Goal: Transaction & Acquisition: Register for event/course

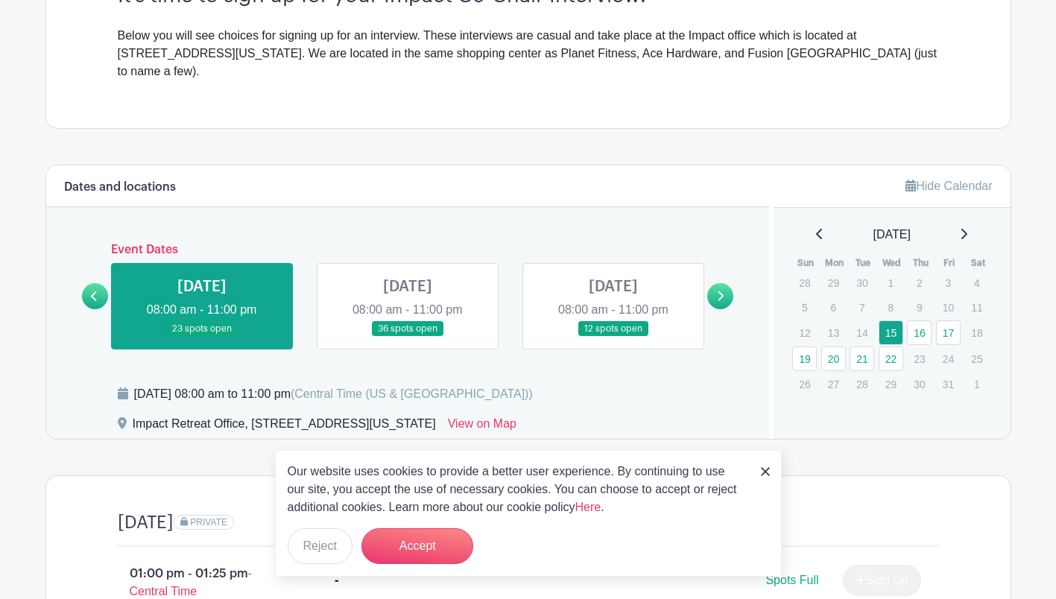
scroll to position [479, 0]
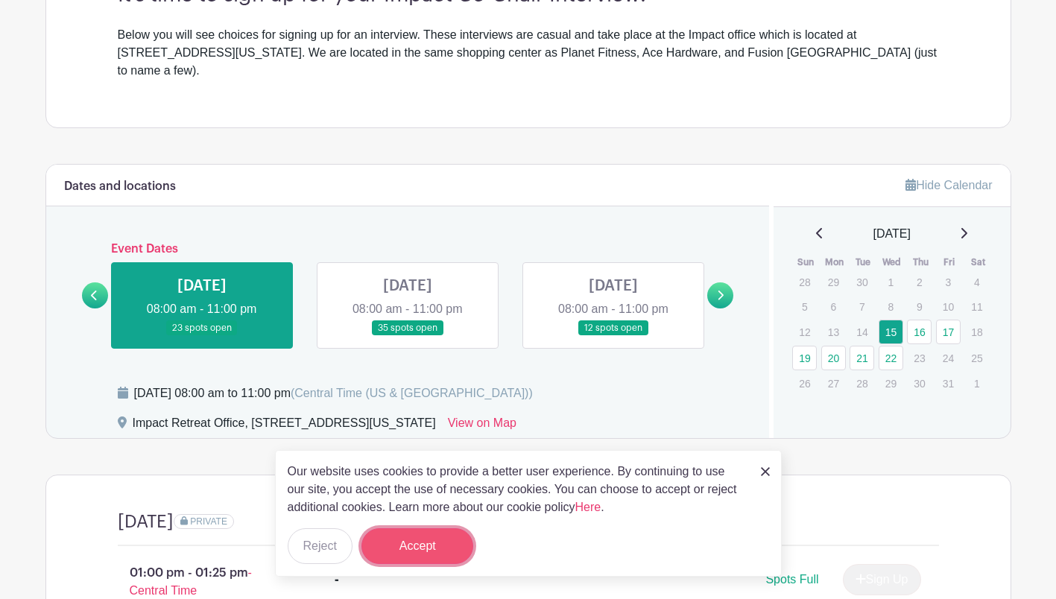
click at [426, 542] on button "Accept" at bounding box center [417, 546] width 112 height 36
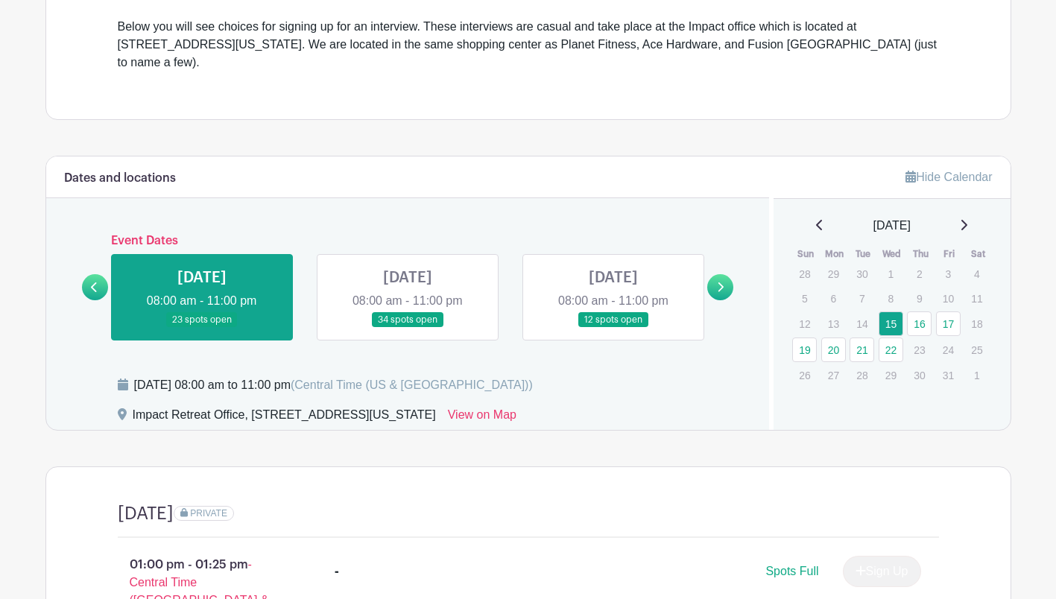
scroll to position [486, 0]
click at [613, 329] on link at bounding box center [613, 329] width 0 height 0
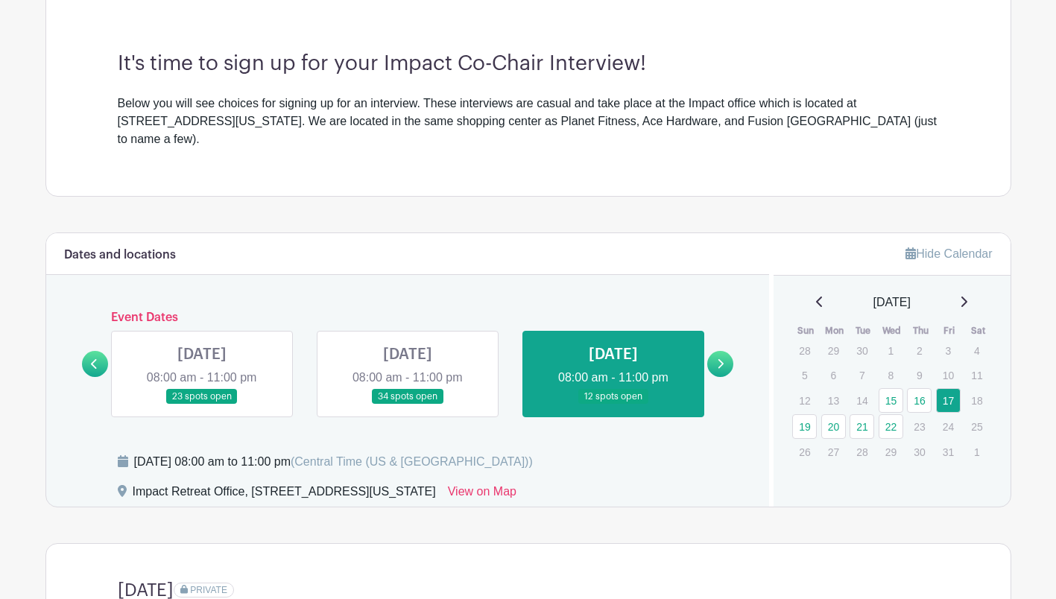
scroll to position [402, 0]
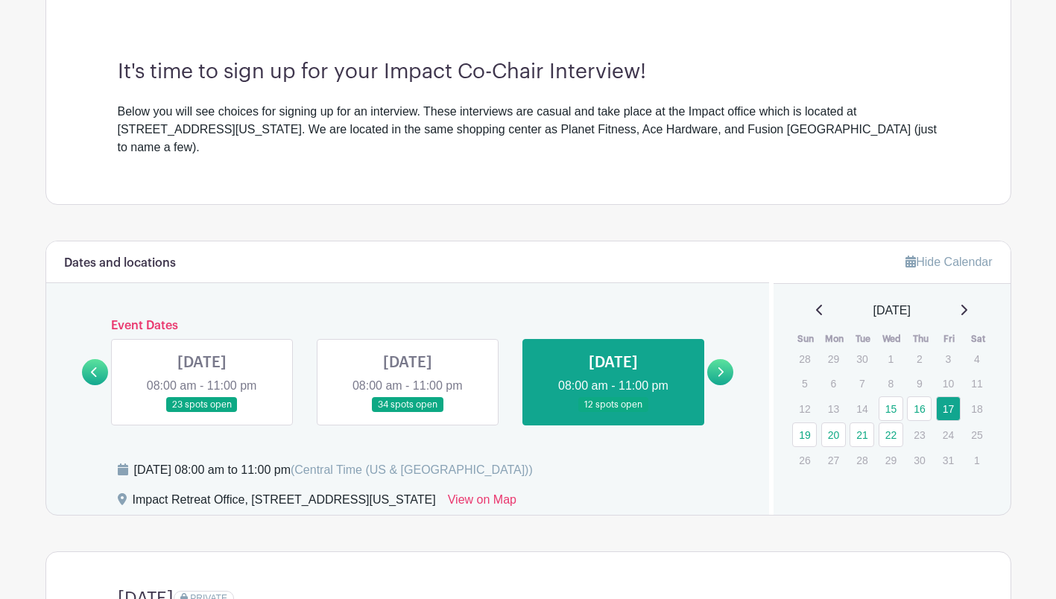
click at [202, 413] on link at bounding box center [202, 413] width 0 height 0
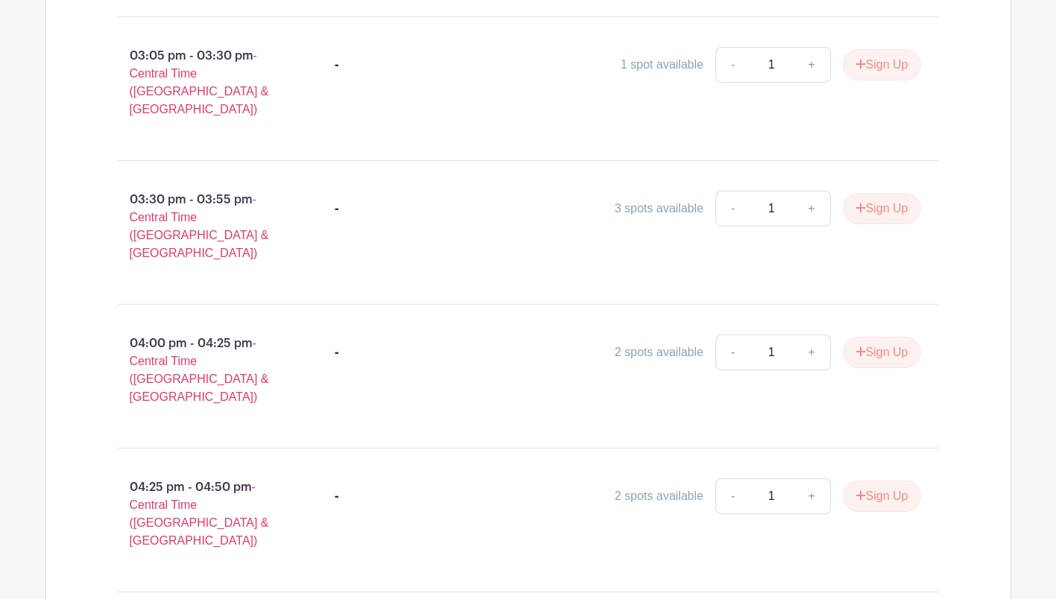
scroll to position [1714, 0]
click at [881, 337] on button "Sign Up" at bounding box center [882, 352] width 78 height 31
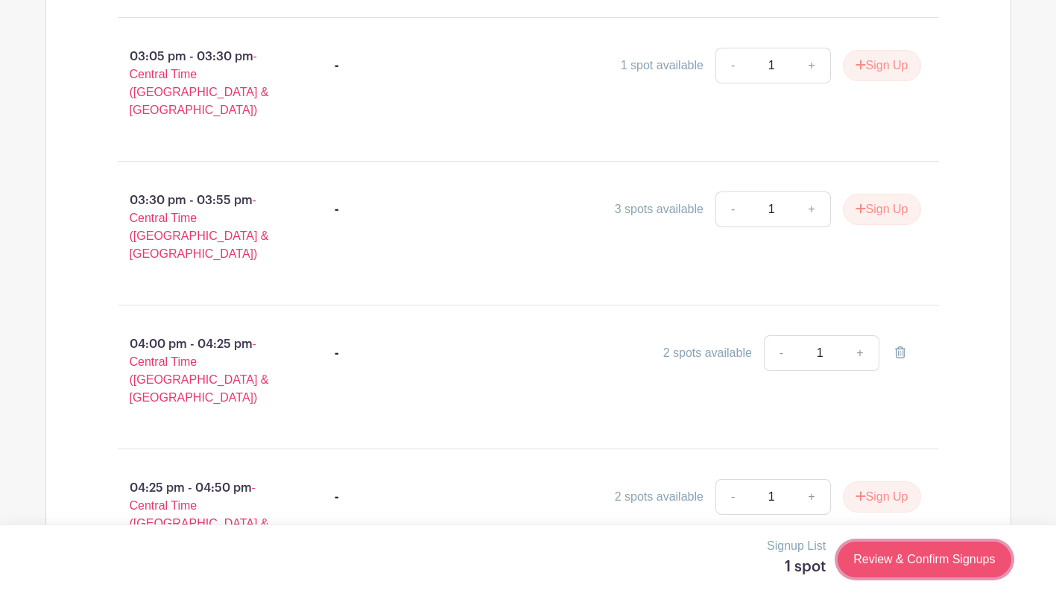
click at [929, 559] on link "Review & Confirm Signups" at bounding box center [923, 560] width 173 height 36
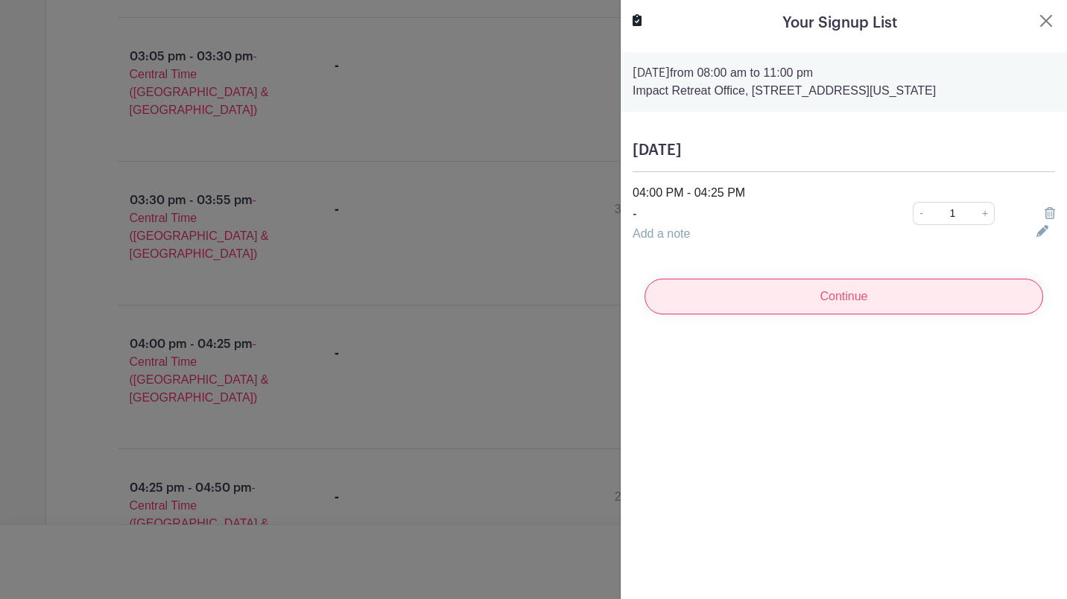
click at [871, 300] on input "Continue" at bounding box center [843, 297] width 399 height 36
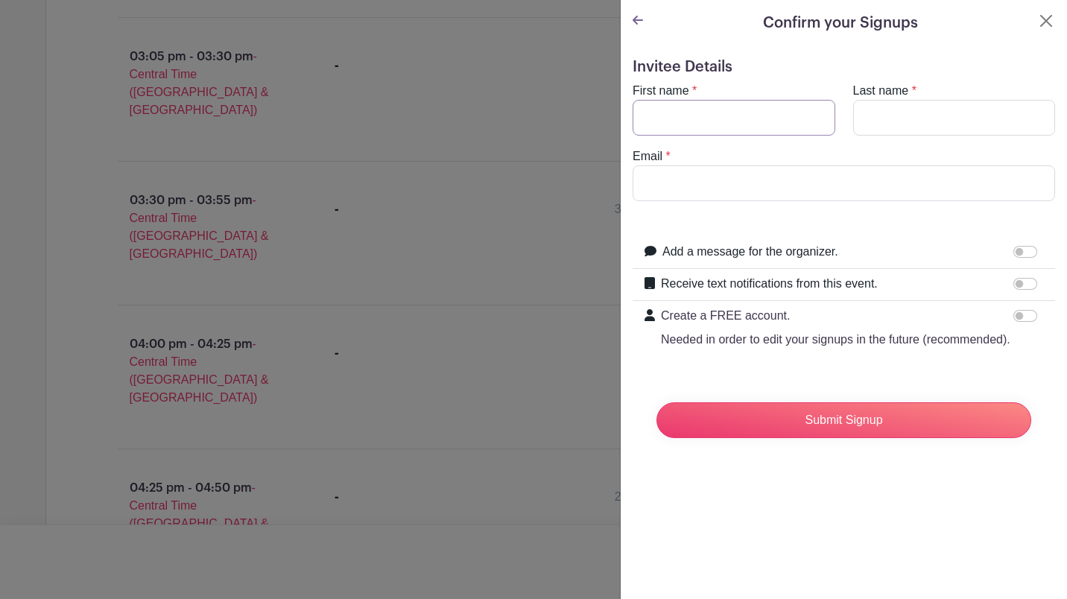
click at [729, 130] on input "First name" at bounding box center [733, 118] width 203 height 36
type input "[PERSON_NAME]"
type input "[EMAIL_ADDRESS][DOMAIN_NAME]"
click at [803, 217] on form "Invitee Details First name * [PERSON_NAME] Last name * [PERSON_NAME] Email * [E…" at bounding box center [843, 254] width 422 height 392
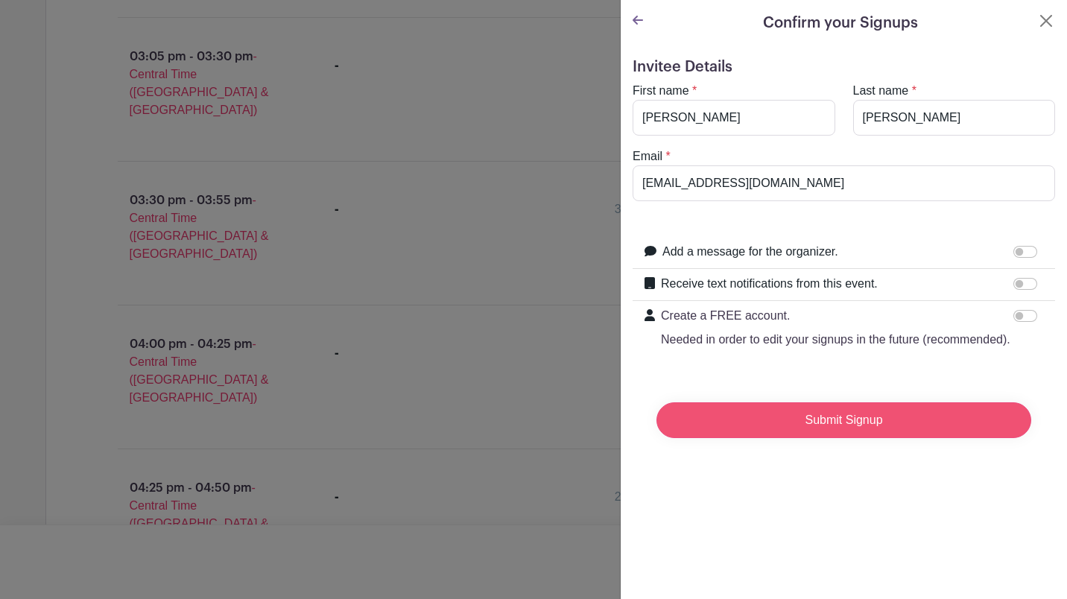
click at [856, 438] on input "Submit Signup" at bounding box center [843, 420] width 375 height 36
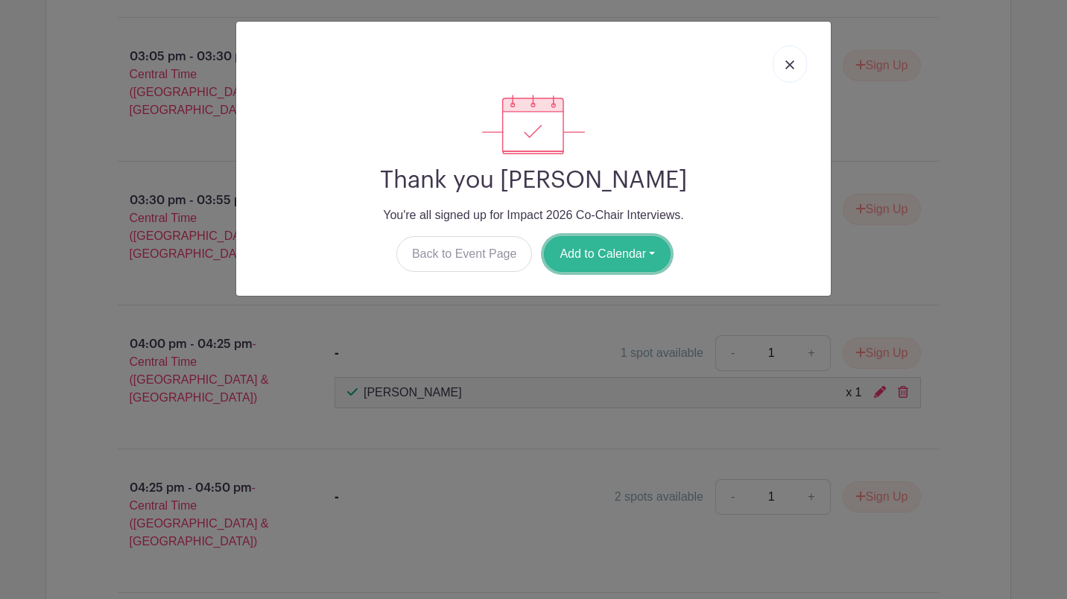
click at [577, 247] on button "Add to Calendar" at bounding box center [607, 254] width 127 height 36
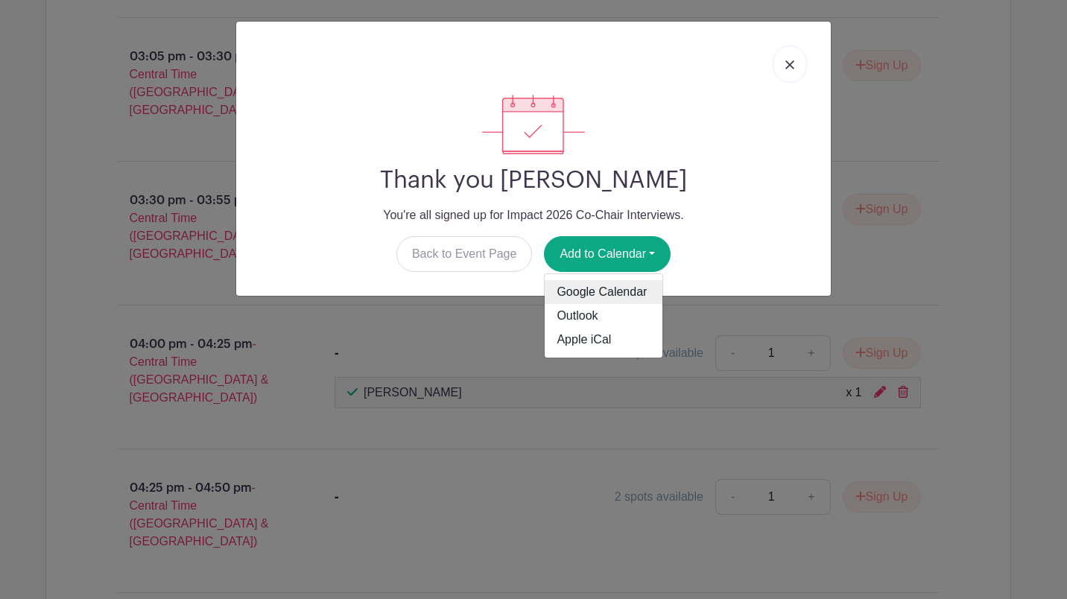
click at [602, 290] on link "Google Calendar" at bounding box center [604, 292] width 118 height 24
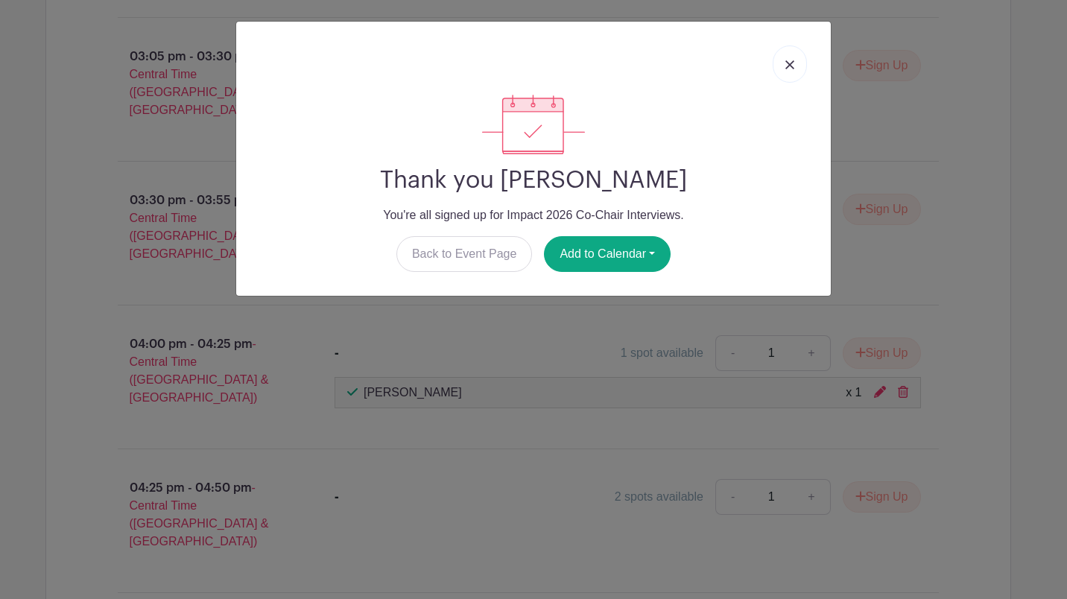
click at [797, 60] on link at bounding box center [789, 63] width 34 height 37
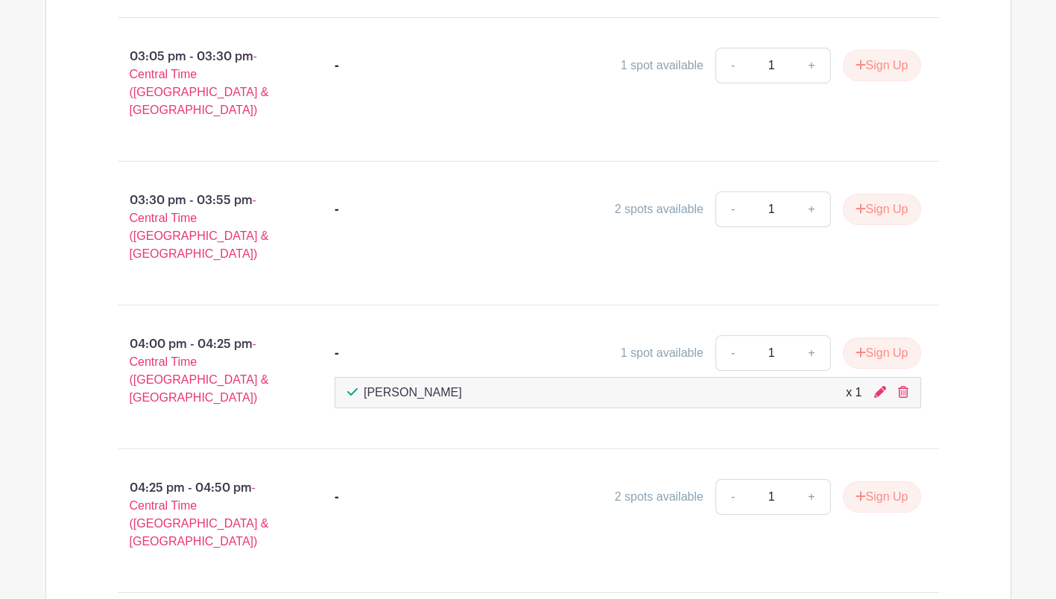
click at [1025, 233] on main "Log In Sign Up for Free Impact Retreat Impact 2026 Co-Chair Interviews Created …" at bounding box center [528, 322] width 1056 height 4073
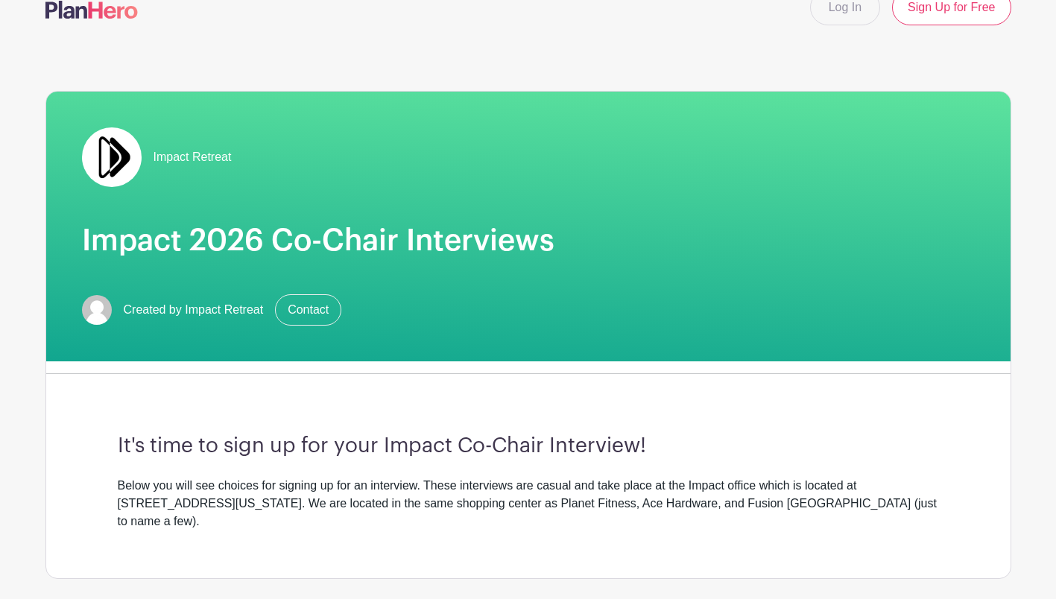
scroll to position [0, 0]
